Goal: Go to known website: Access a specific website the user already knows

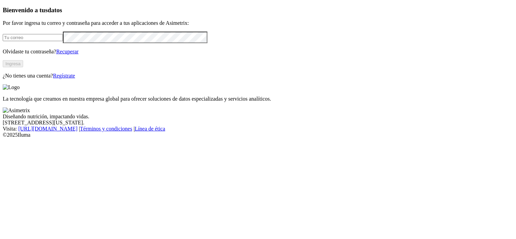
click at [62, 41] on input "email" at bounding box center [33, 37] width 60 height 7
type input "[PERSON_NAME][EMAIL_ADDRESS][PERSON_NAME][DOMAIN_NAME]"
click at [23, 67] on button "Ingresa" at bounding box center [13, 63] width 20 height 7
